Goal: Task Accomplishment & Management: Manage account settings

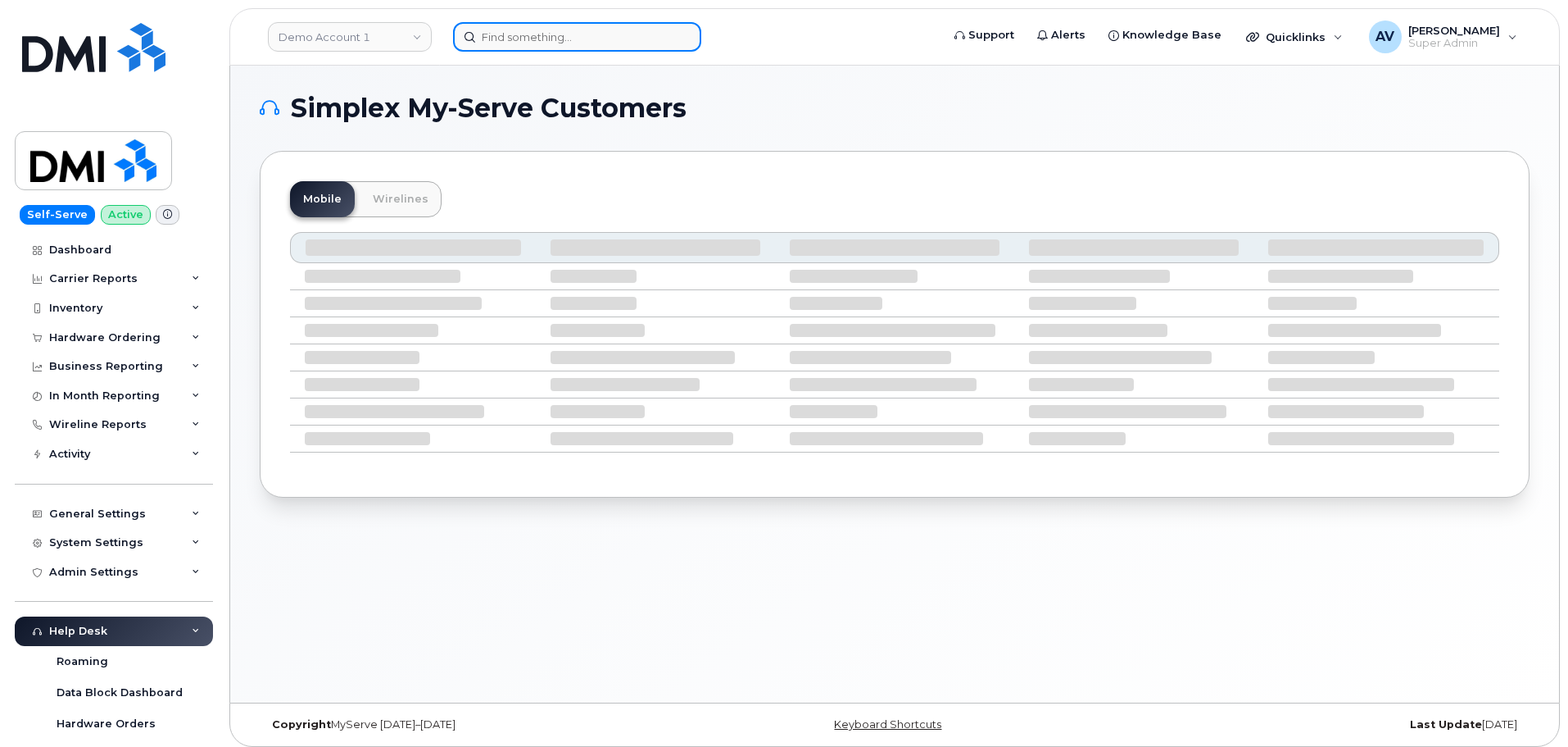
click at [627, 37] on input at bounding box center [577, 36] width 249 height 29
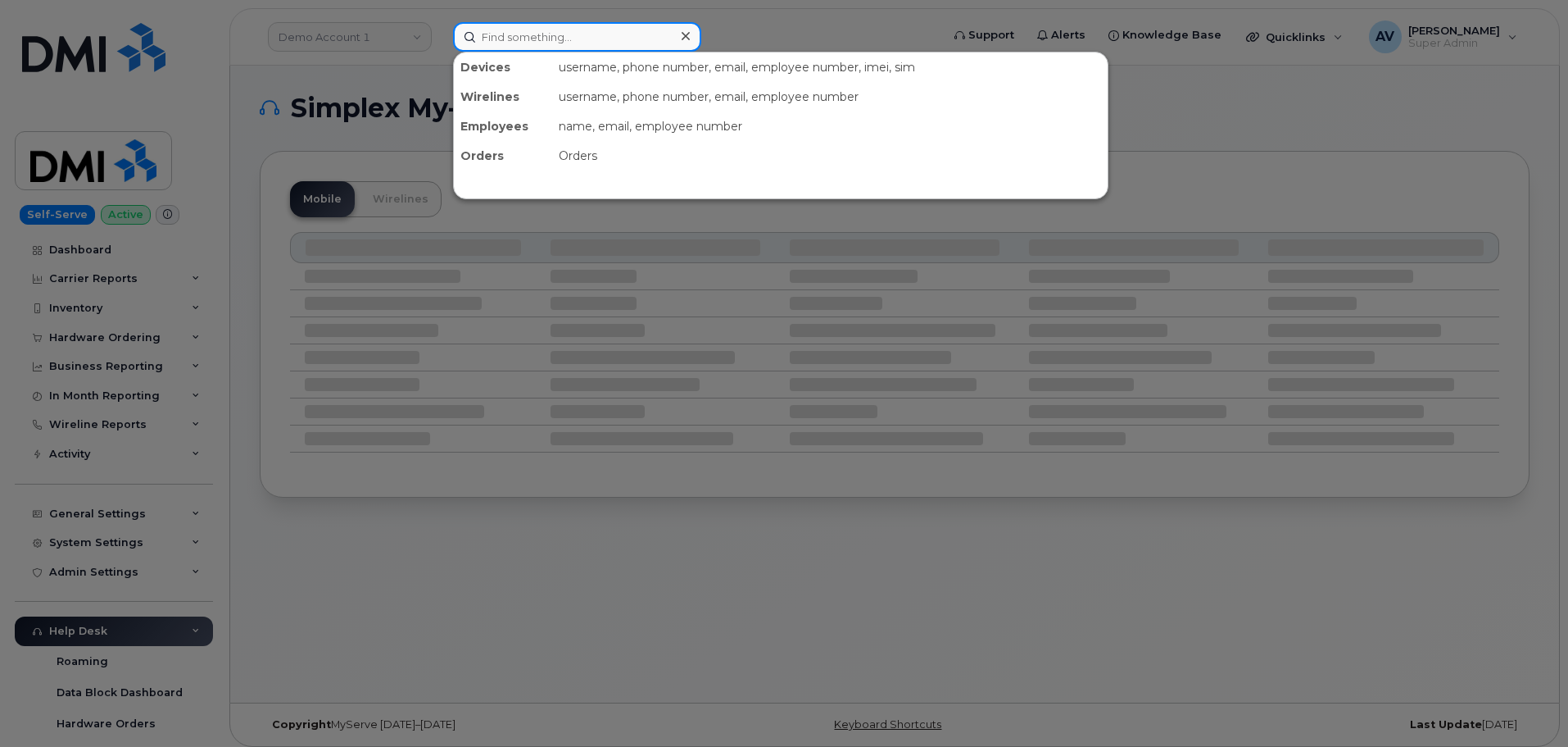
paste input "8643864547"
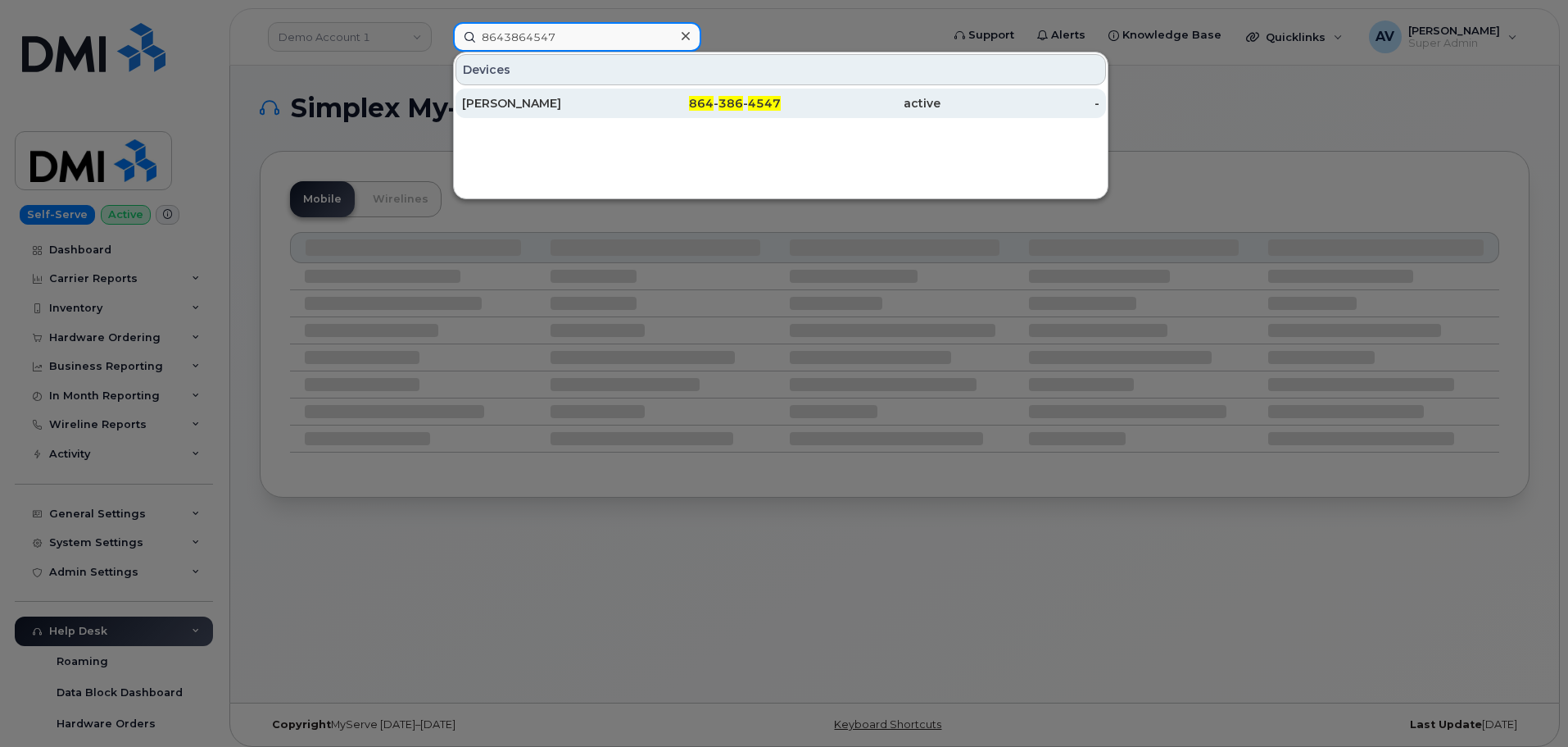
type input "8643864547"
click at [538, 99] on div "[PERSON_NAME]" at bounding box center [541, 103] width 160 height 17
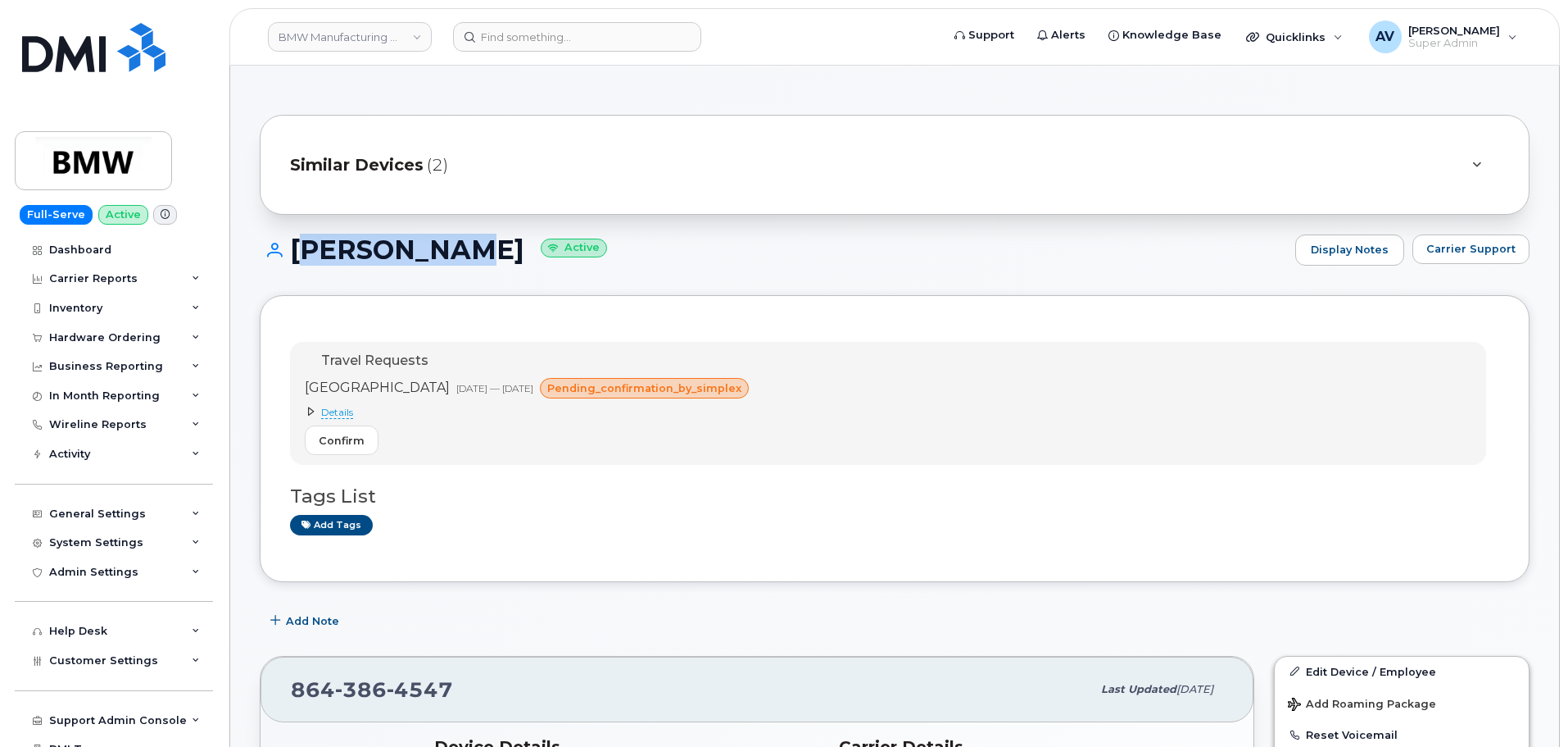
drag, startPoint x: 292, startPoint y: 242, endPoint x: 459, endPoint y: 252, distance: 167.3
click at [459, 252] on h1 "[PERSON_NAME] Active" at bounding box center [774, 250] width 1028 height 29
copy h1 "Tony Owens"
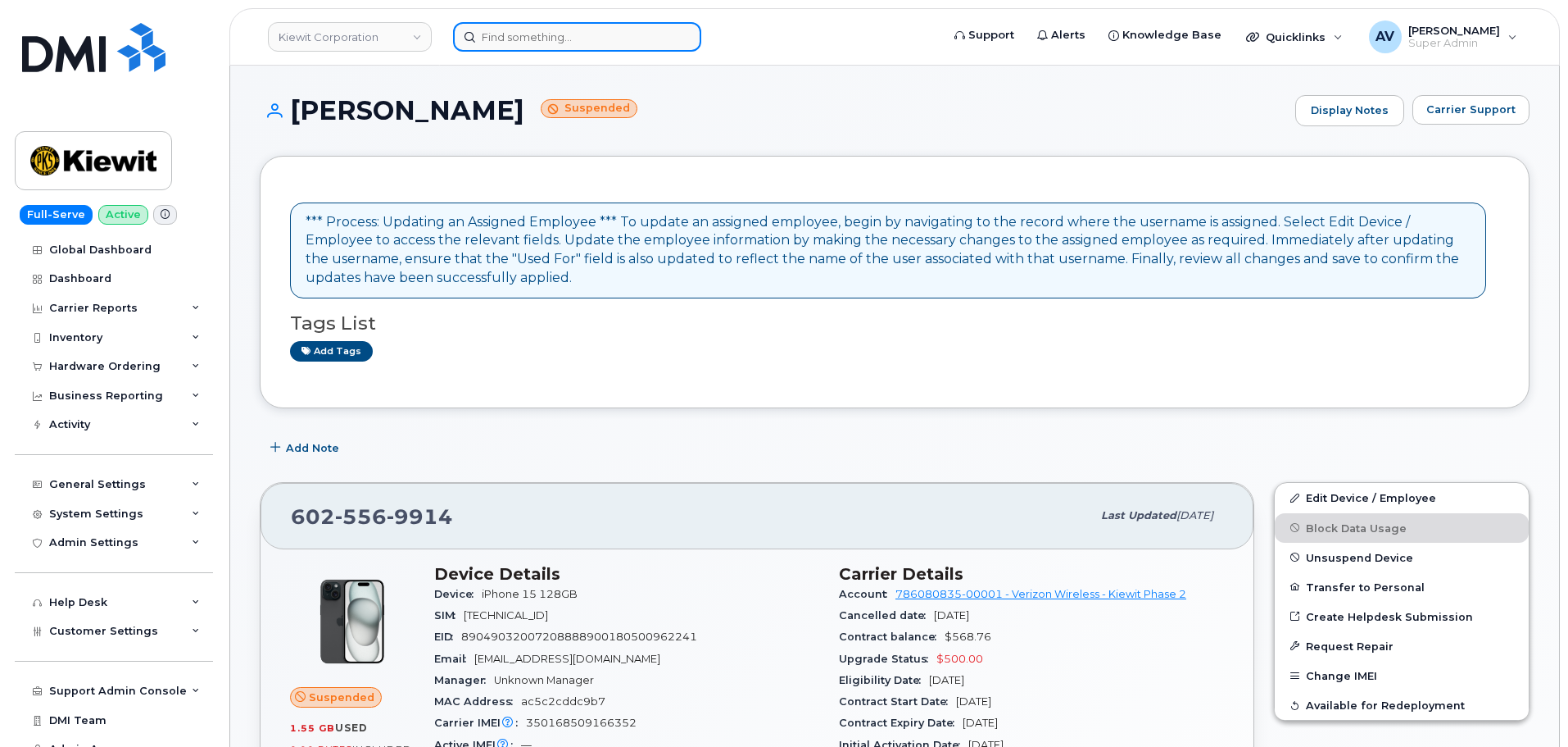
click at [571, 35] on input at bounding box center [577, 36] width 249 height 29
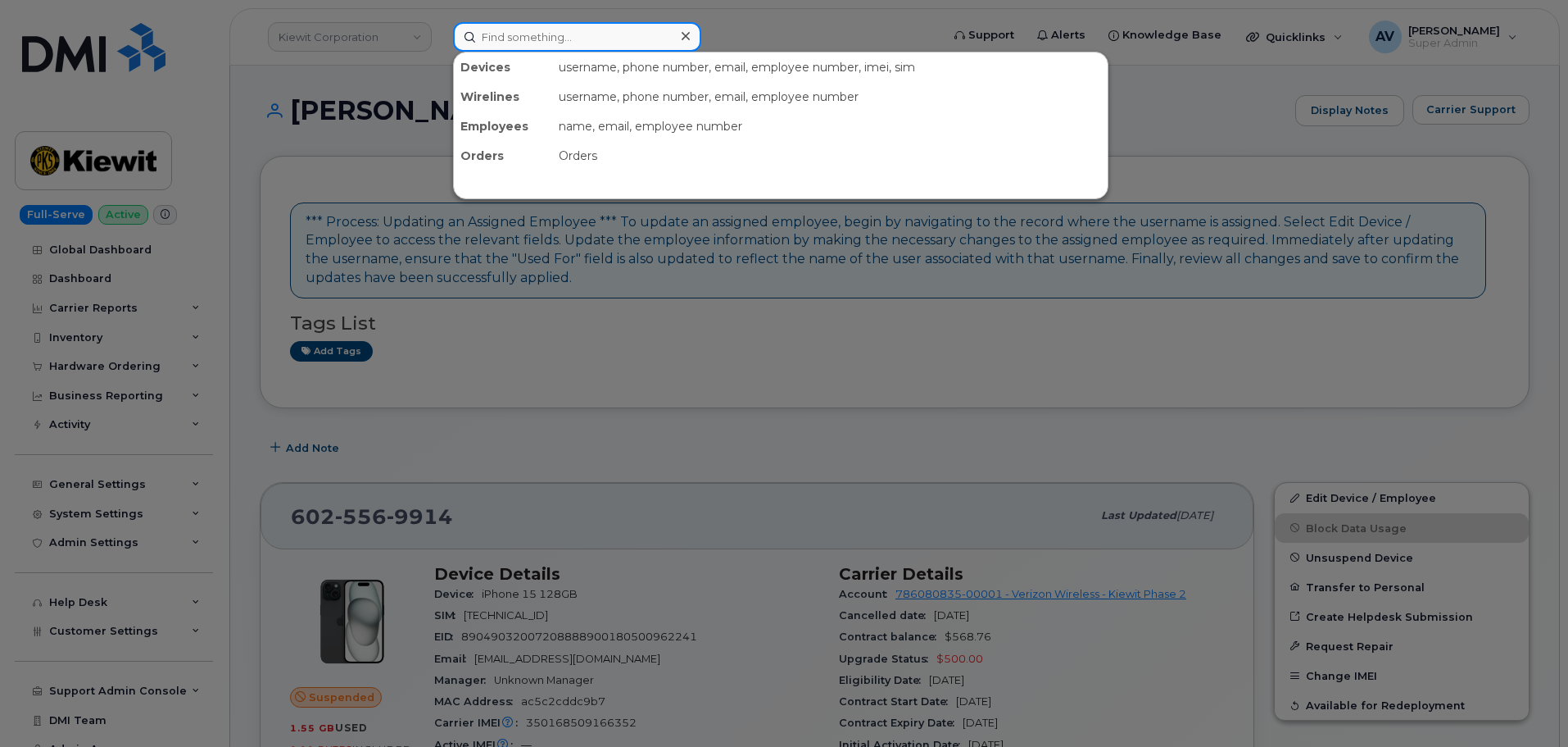
paste input "361-746-3972"
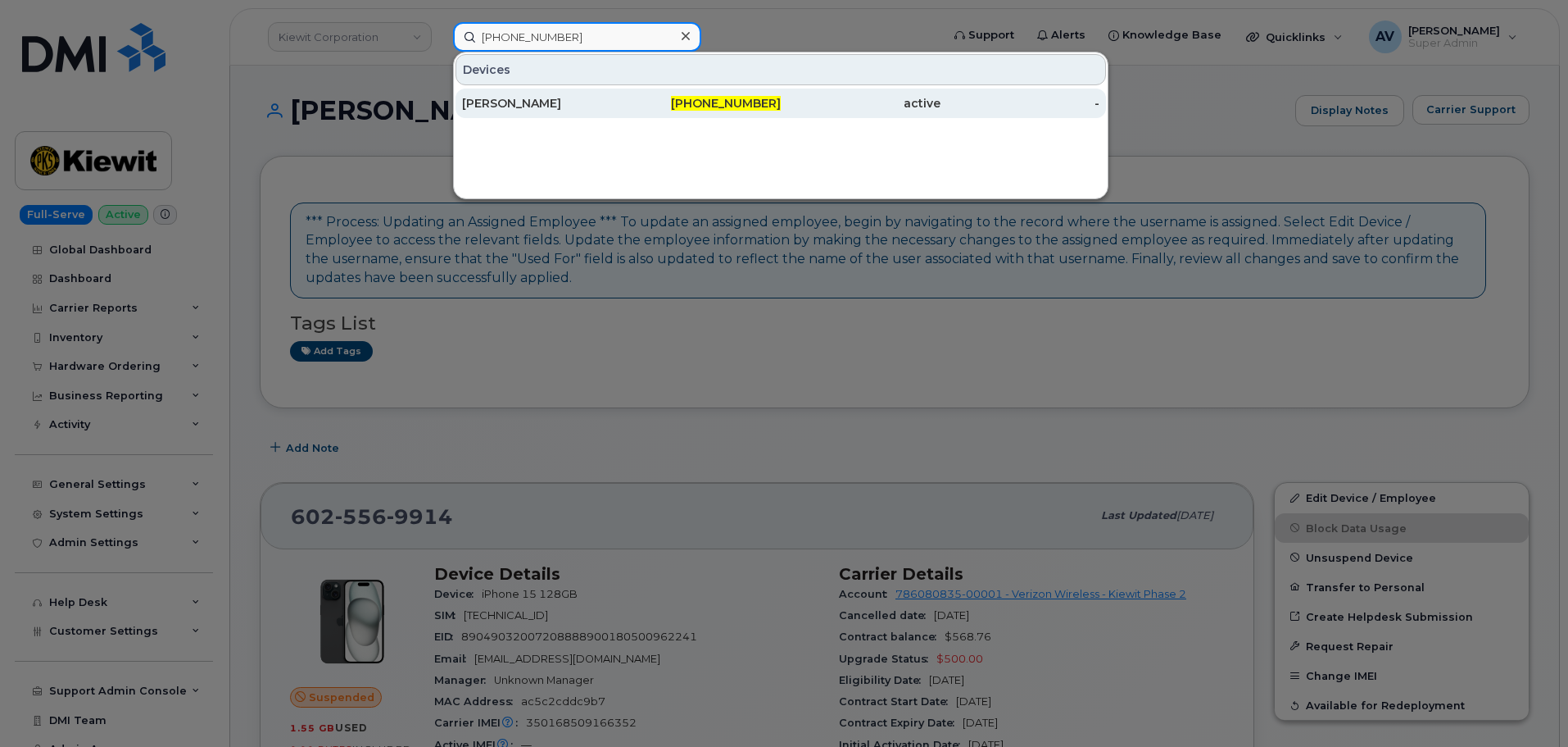
type input "361-746-3972"
click at [582, 106] on div "JOSEPH TURNER" at bounding box center [541, 103] width 160 height 17
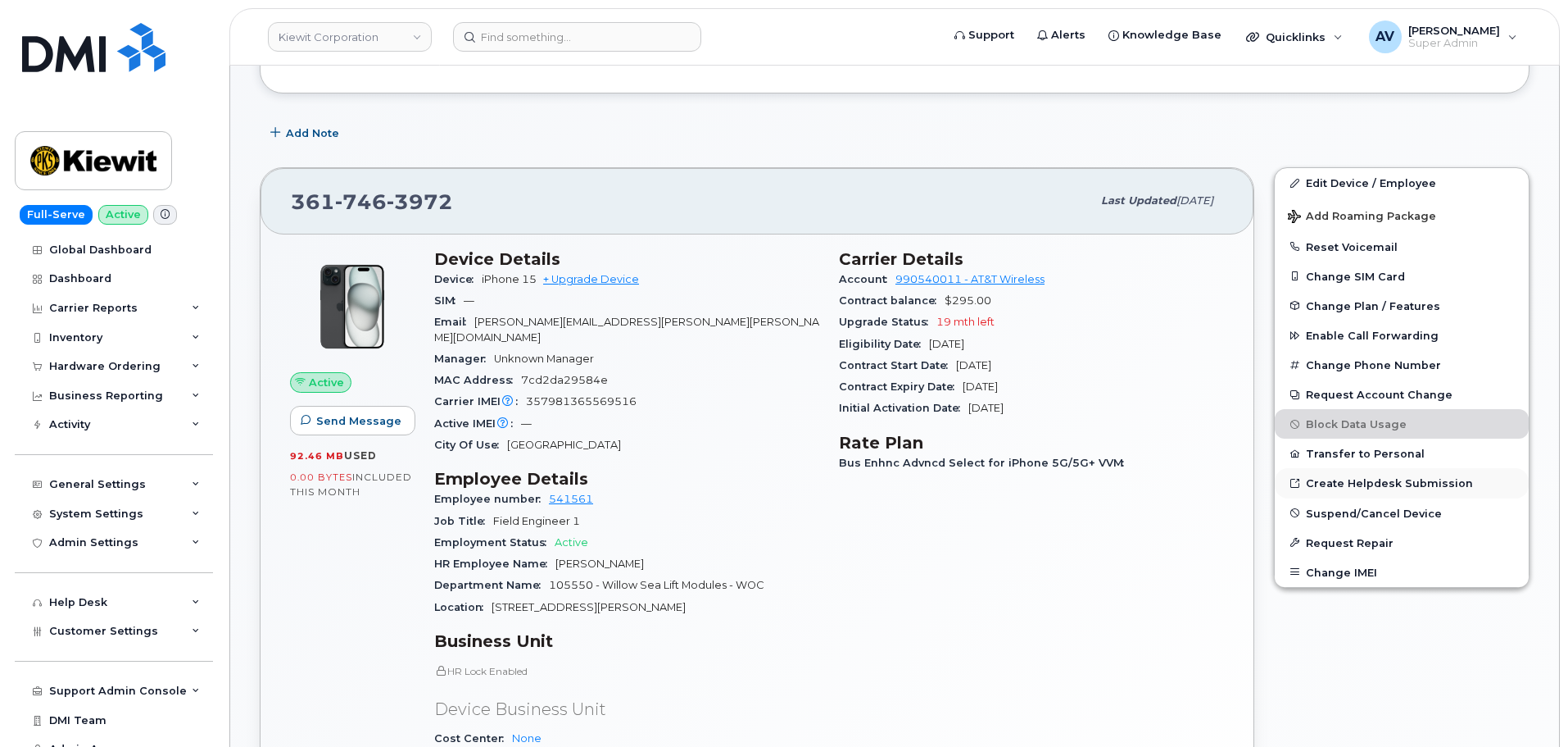
scroll to position [328, 0]
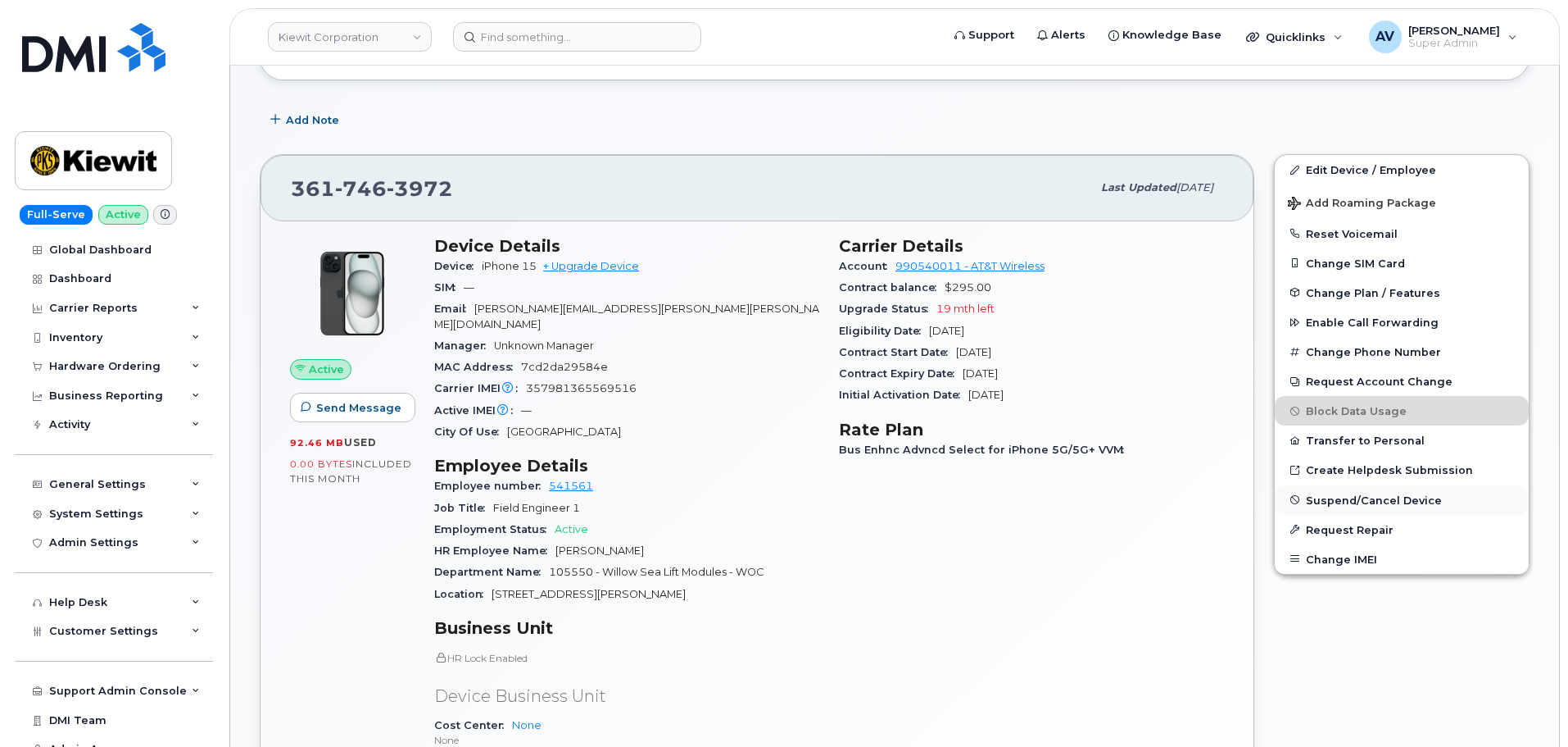
click at [1357, 501] on span "Suspend/Cancel Device" at bounding box center [1374, 500] width 136 height 12
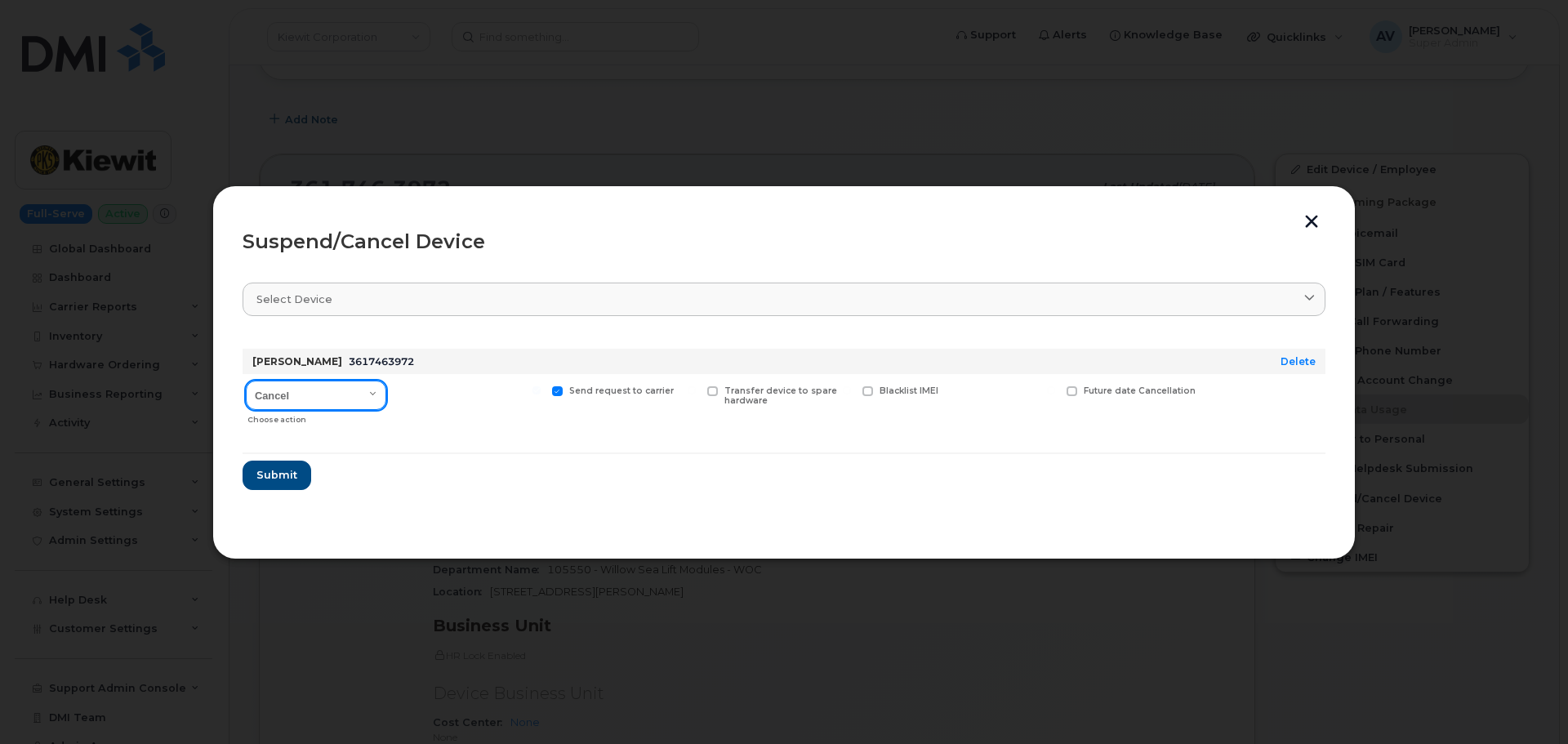
click at [332, 398] on select "Cancel Suspend - Reduced Rate Suspend - Full Rate Suspend - Lost Device/Stolen …" at bounding box center [316, 394] width 141 height 29
select select "[object Object]"
click at [246, 380] on select "Cancel Suspend - Reduced Rate Suspend - Full Rate Suspend - Lost Device/Stolen …" at bounding box center [316, 394] width 141 height 29
click at [268, 473] on span "Submit" at bounding box center [276, 475] width 40 height 16
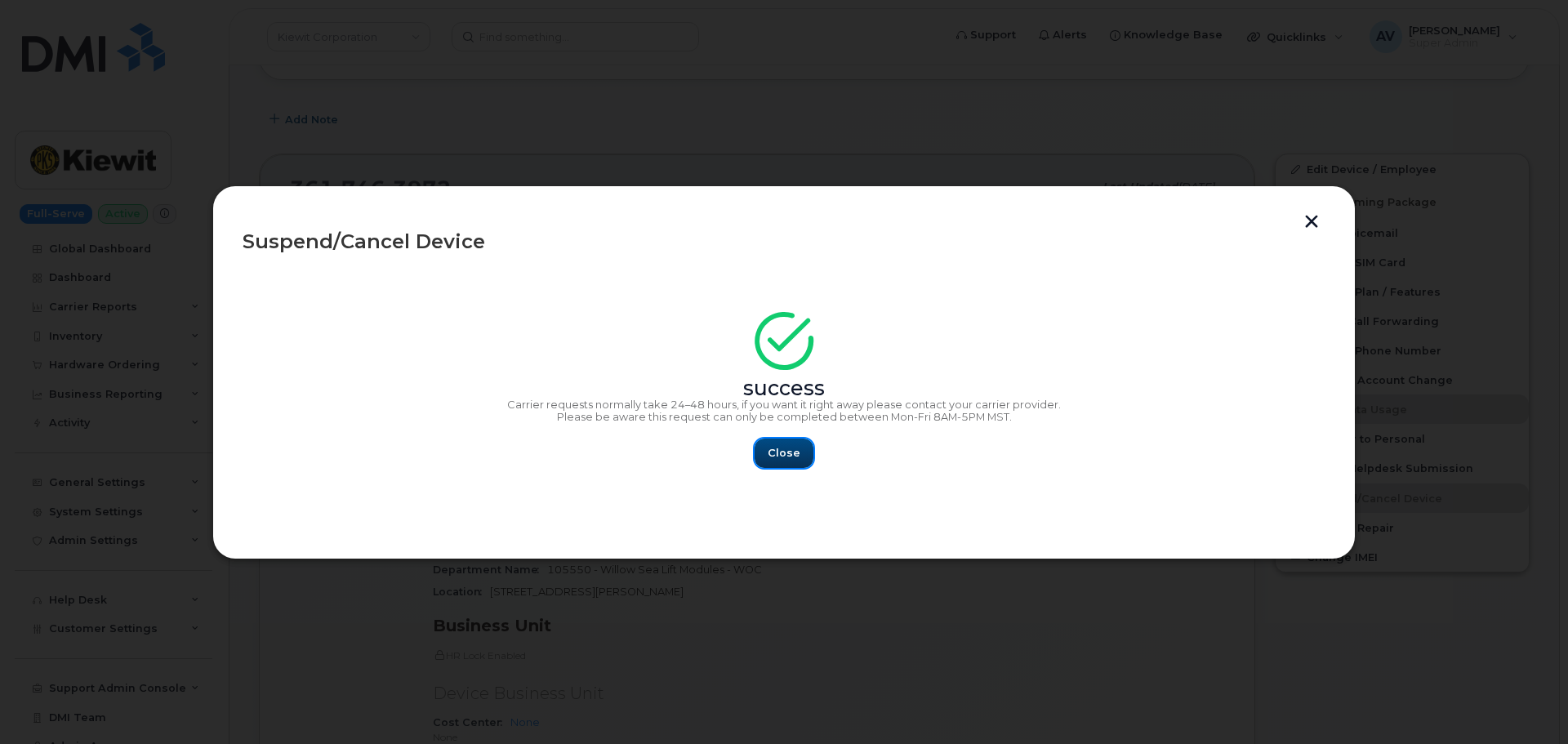
click at [791, 454] on span "Close" at bounding box center [784, 453] width 33 height 16
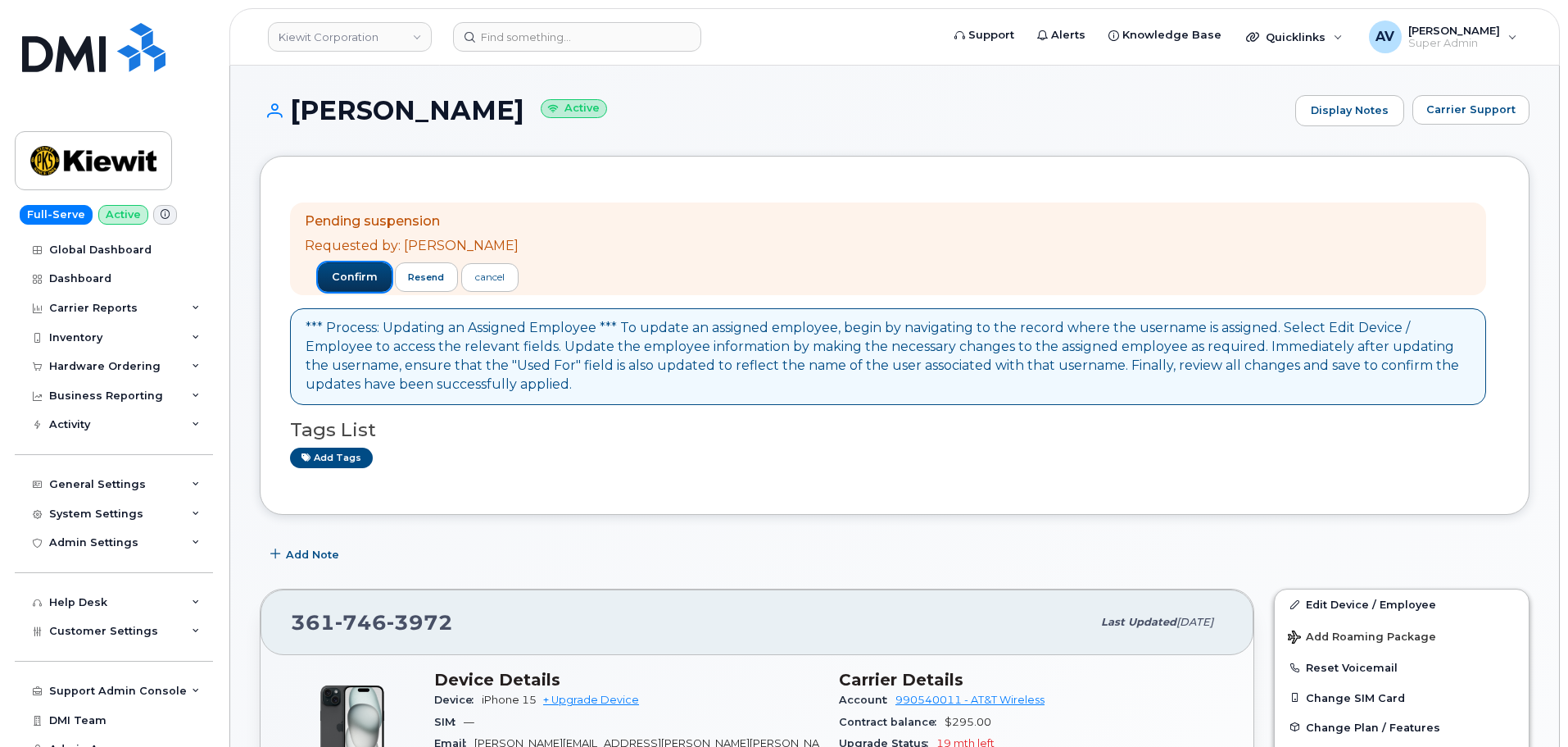
click at [332, 272] on span "confirm" at bounding box center [355, 277] width 46 height 15
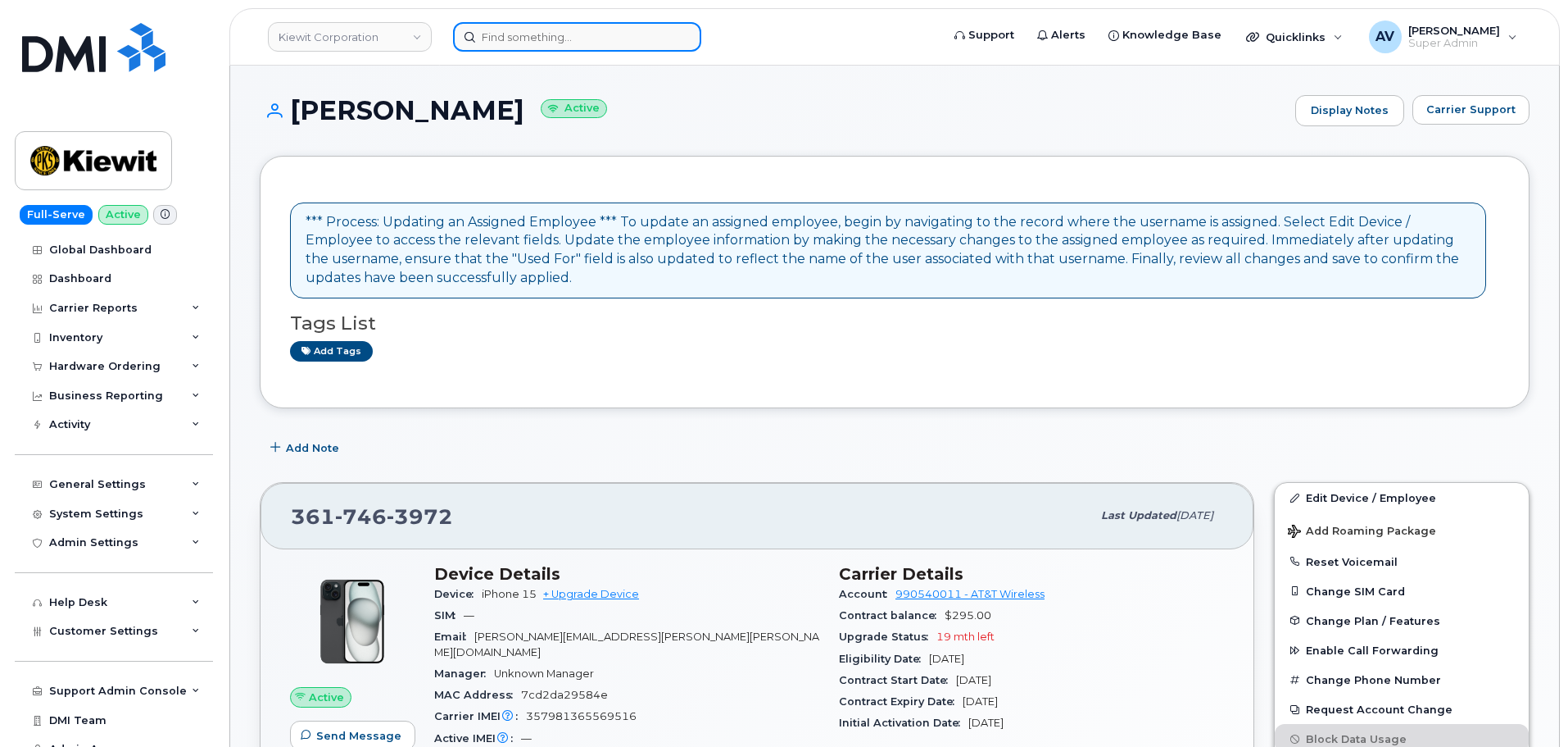
click at [597, 33] on input at bounding box center [577, 36] width 249 height 29
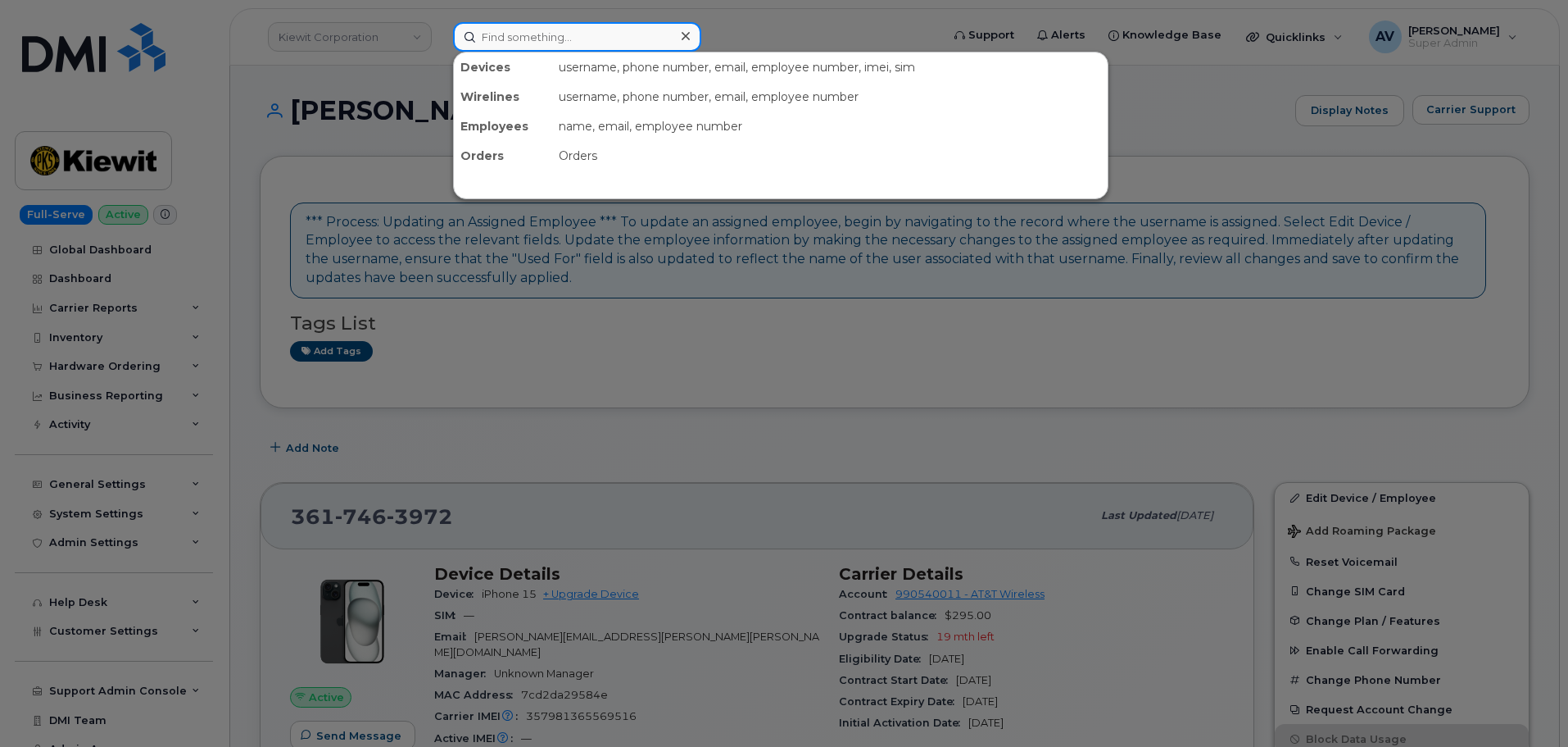
paste input "682-540-3560"
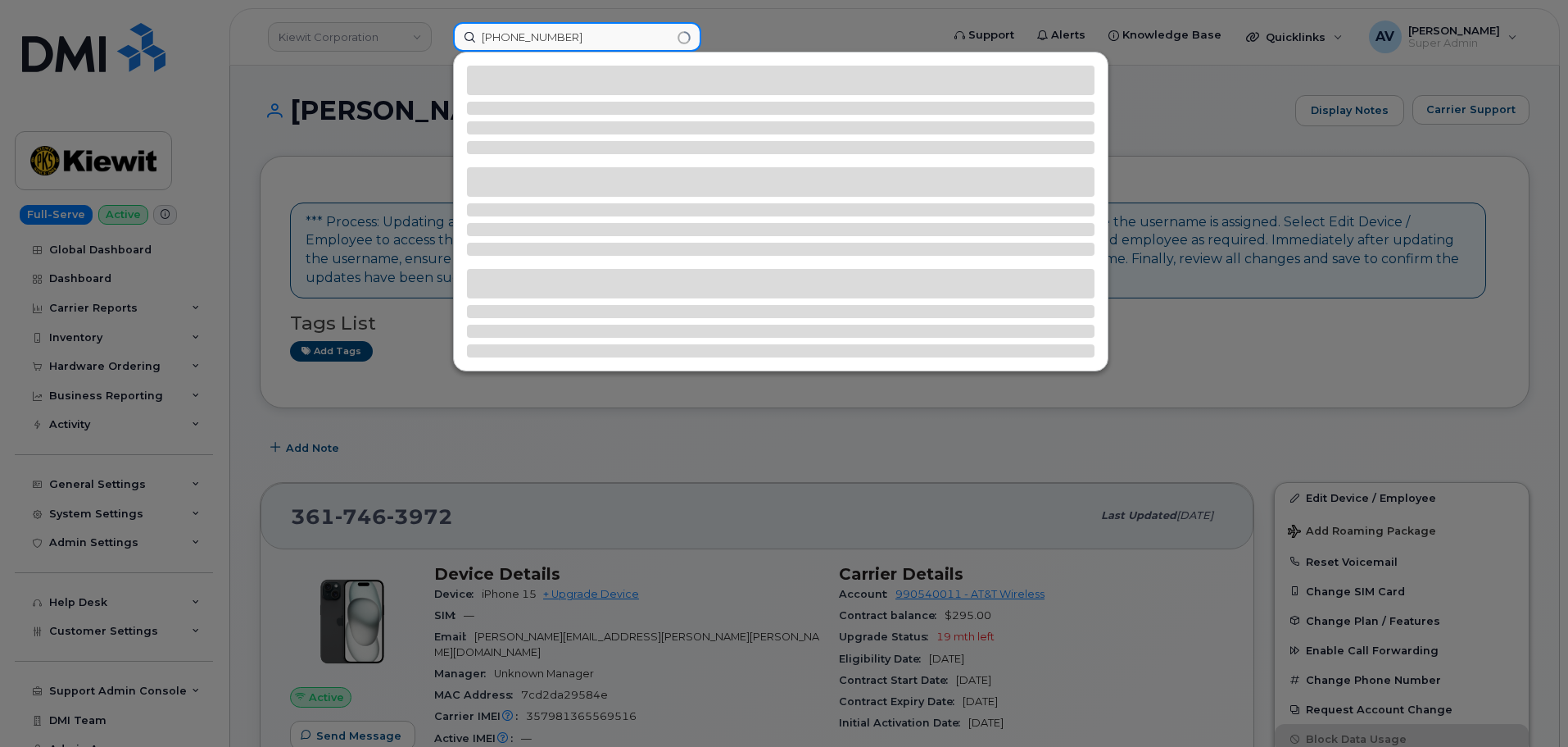
type input "682-540-3560"
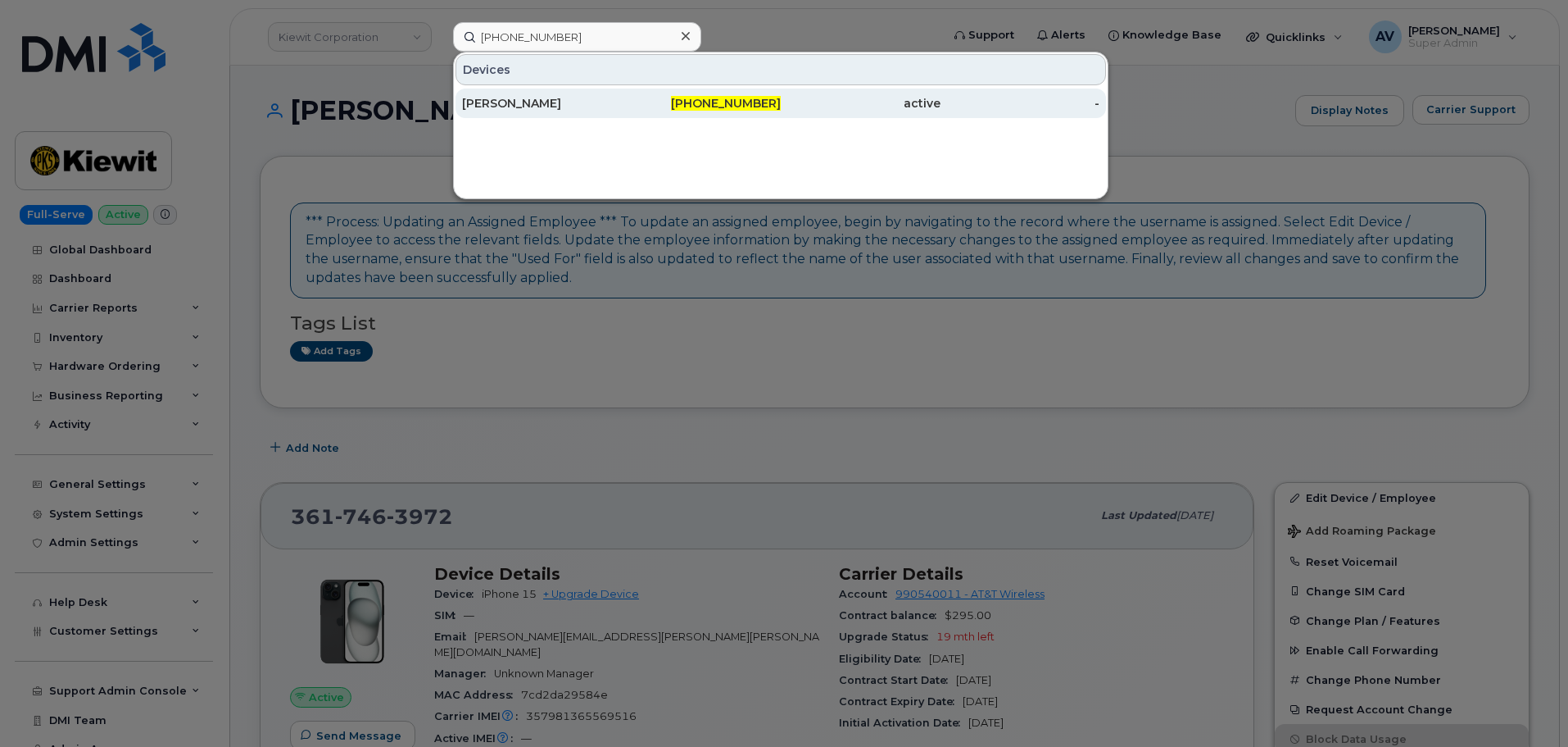
click at [591, 107] on div "DOUGLAS JONES" at bounding box center [541, 103] width 160 height 17
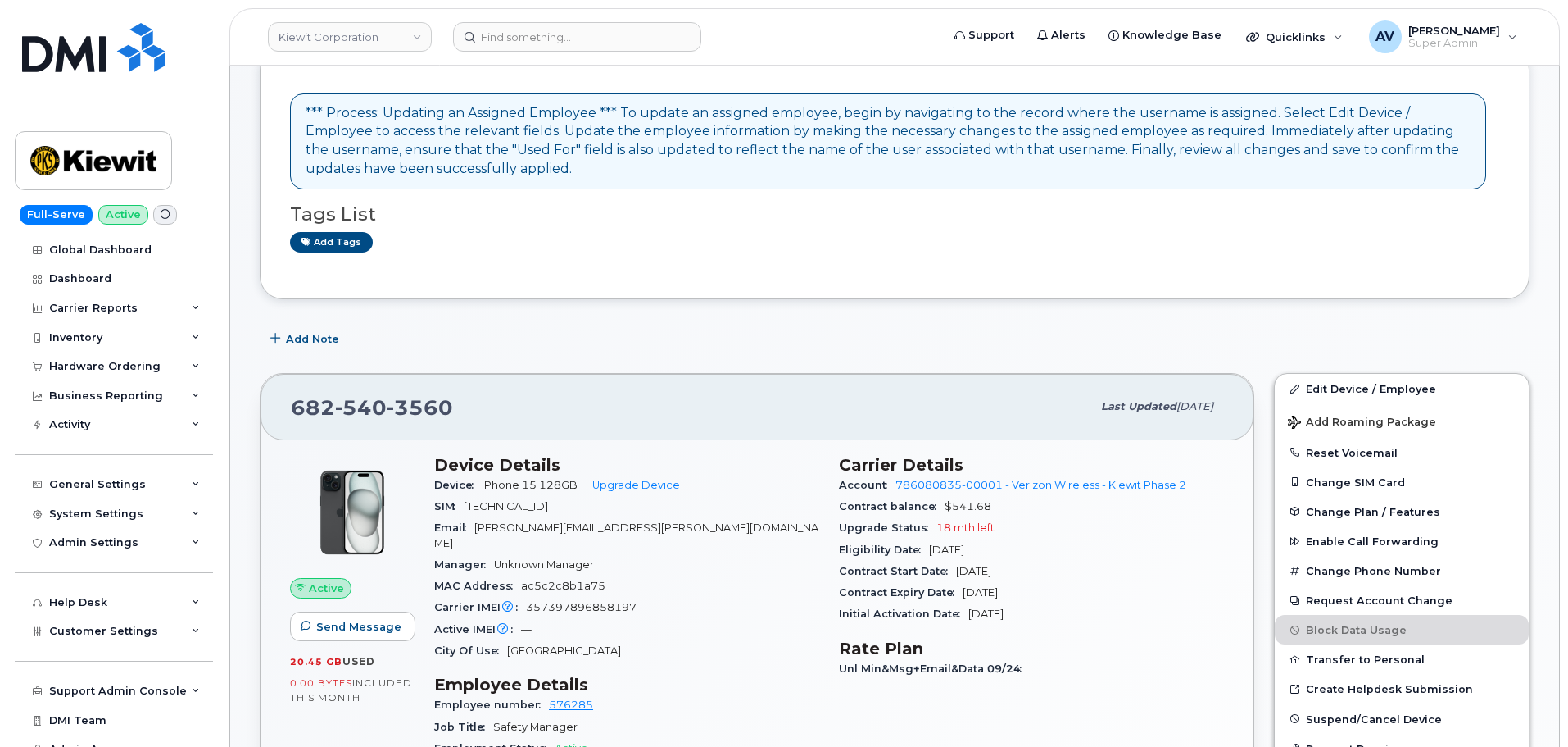
scroll to position [164, 0]
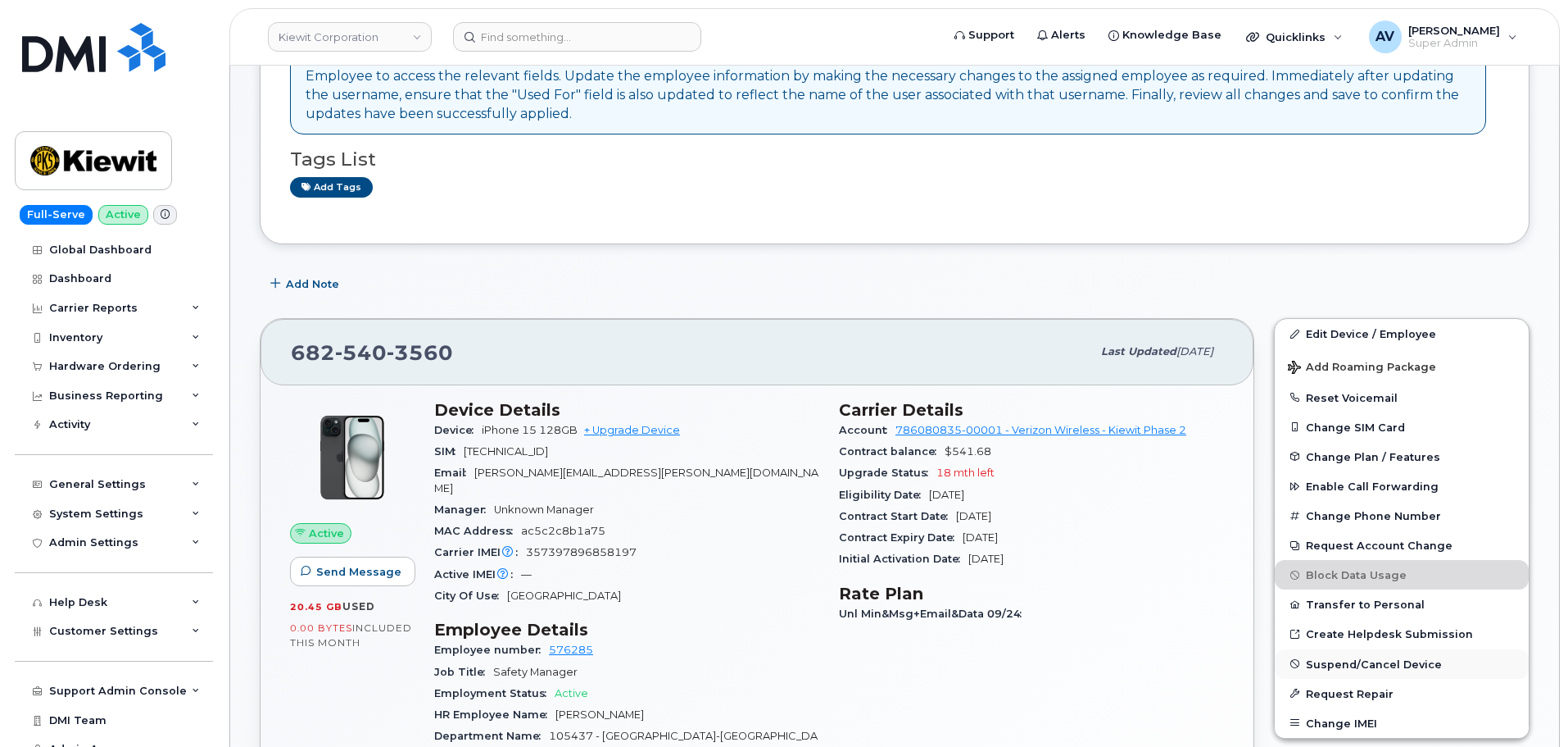
click at [1362, 671] on button "Suspend/Cancel Device" at bounding box center [1402, 663] width 254 height 29
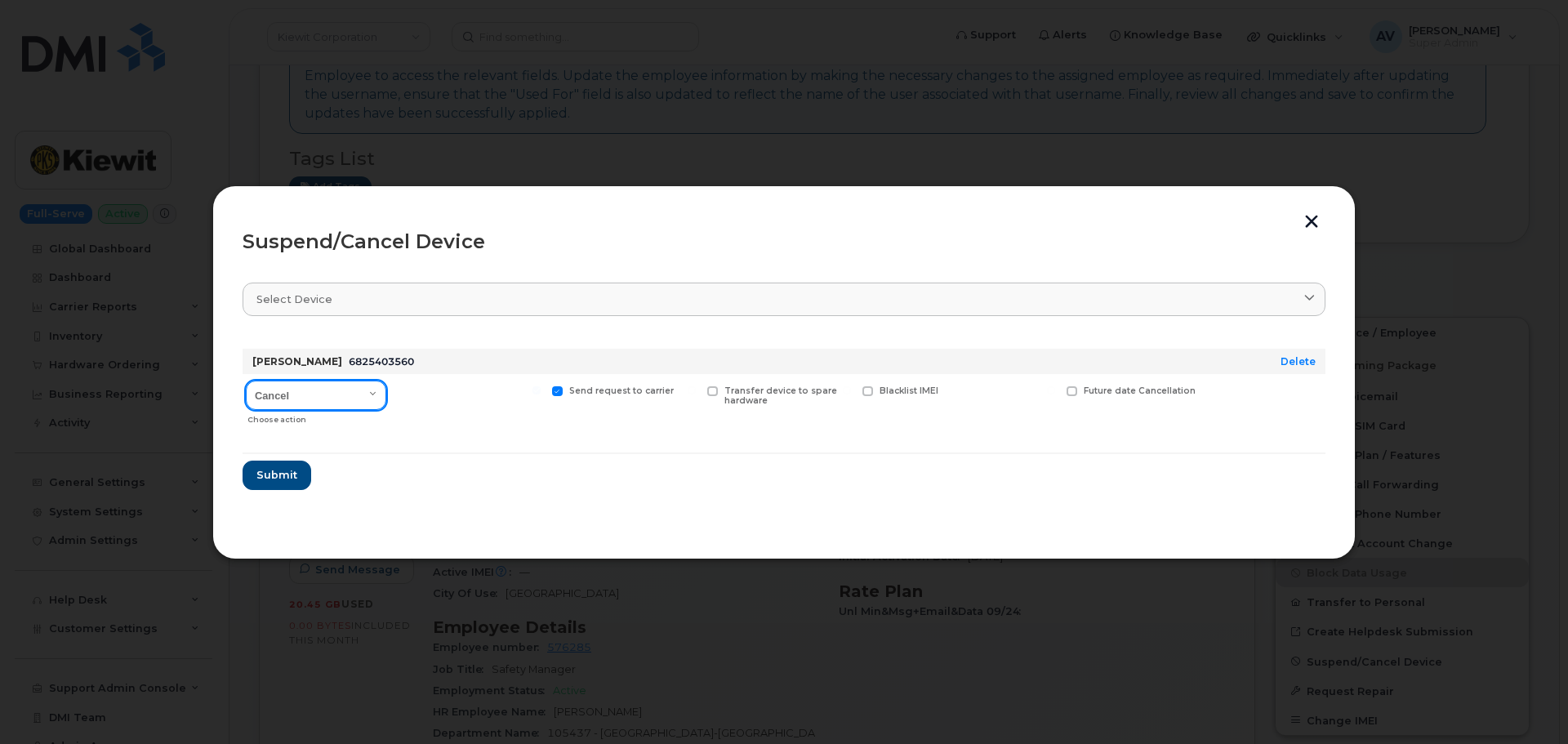
click at [300, 388] on select "Cancel Suspend - Reduced Rate Suspend - Full Rate Suspend - Lost Device/Stolen …" at bounding box center [316, 394] width 141 height 29
select select "[object Object]"
click at [246, 380] on select "Cancel Suspend - Reduced Rate Suspend - Full Rate Suspend - Lost Device/Stolen …" at bounding box center [316, 394] width 141 height 29
click at [291, 479] on span "Submit" at bounding box center [276, 475] width 40 height 16
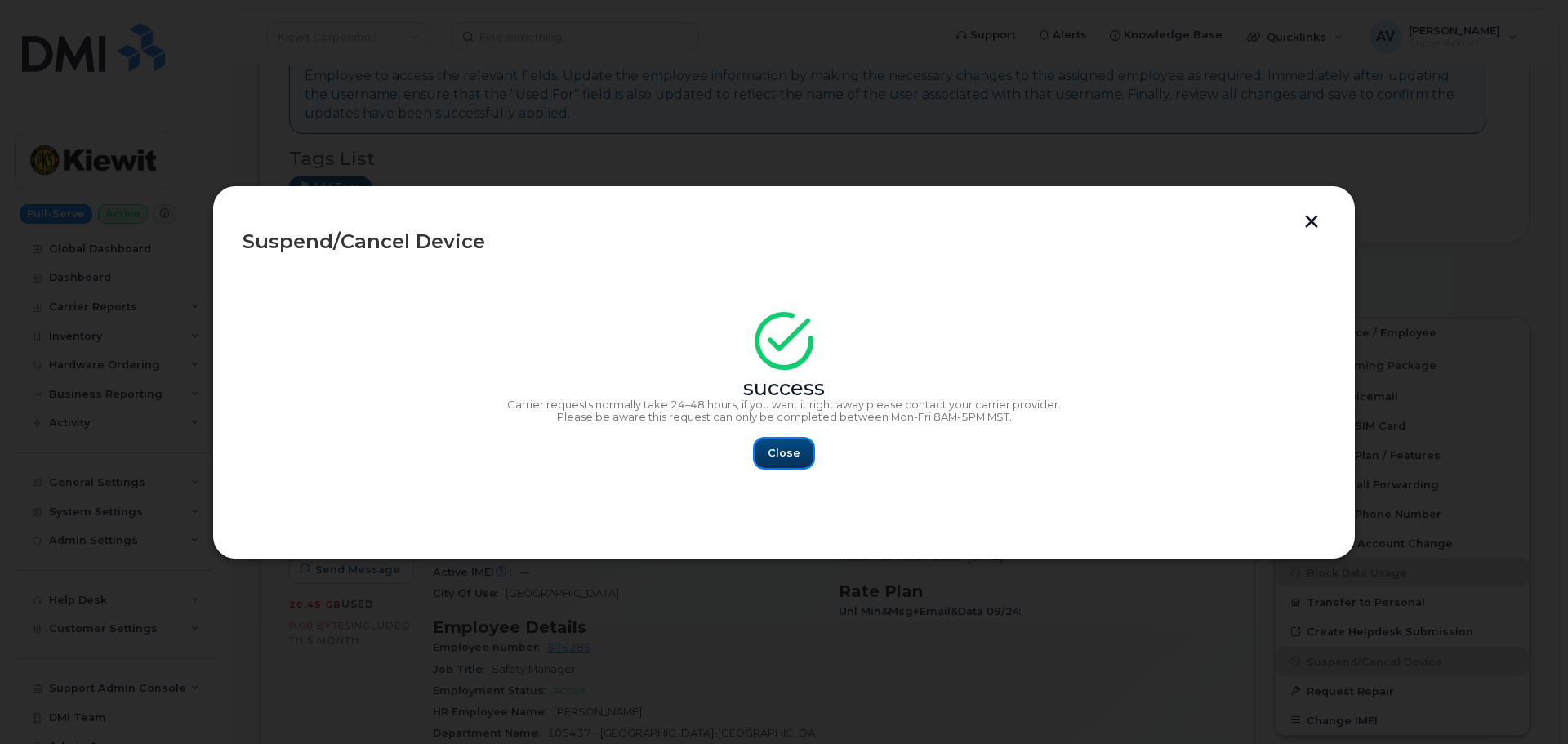
click at [806, 449] on button "Close" at bounding box center [784, 452] width 59 height 29
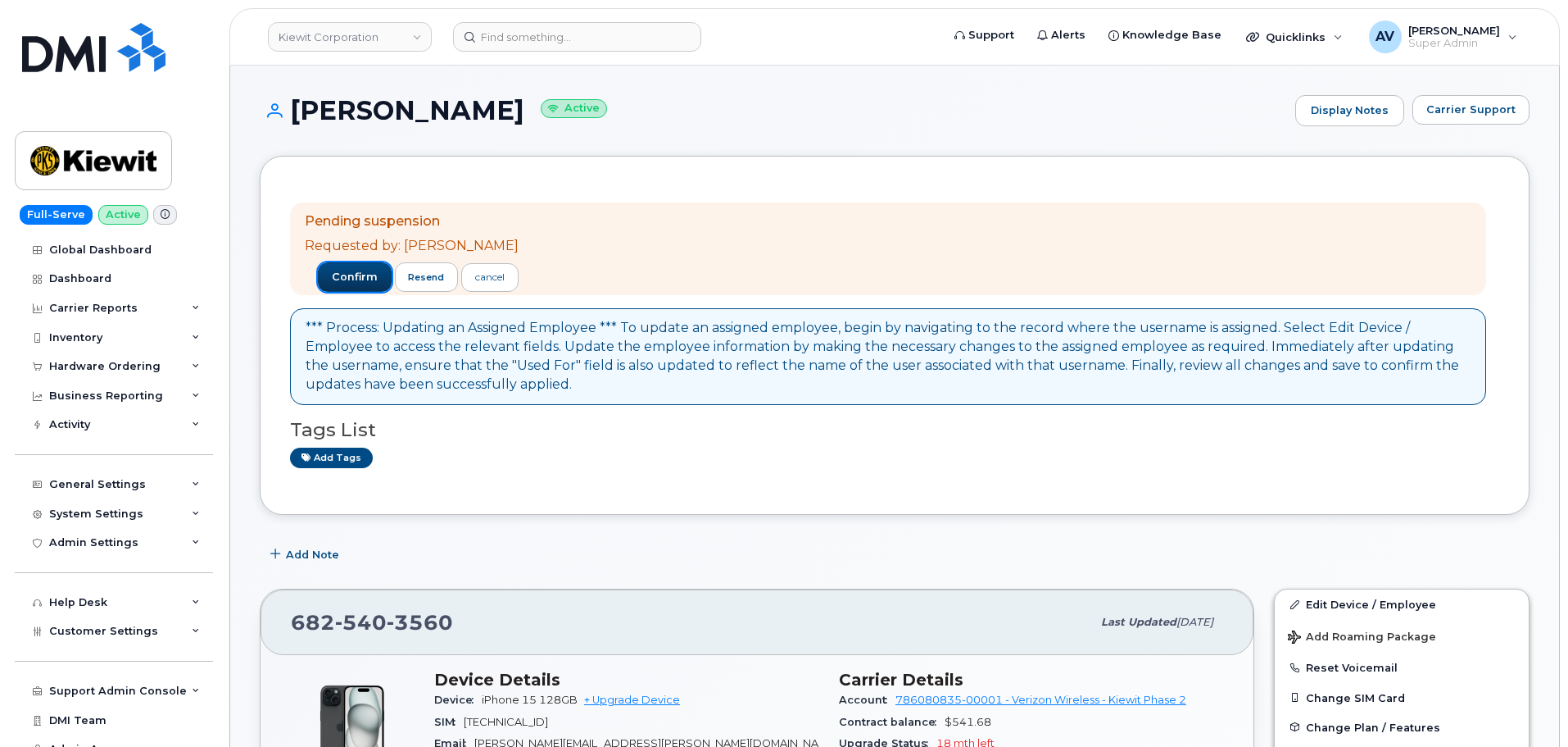
click at [332, 276] on span "confirm" at bounding box center [355, 277] width 46 height 15
